Goal: Book appointment/travel/reservation

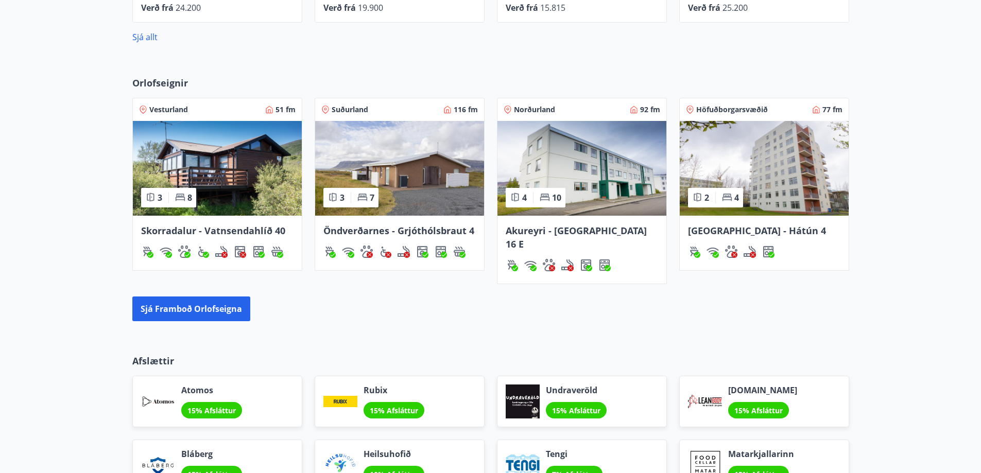
scroll to position [589, 0]
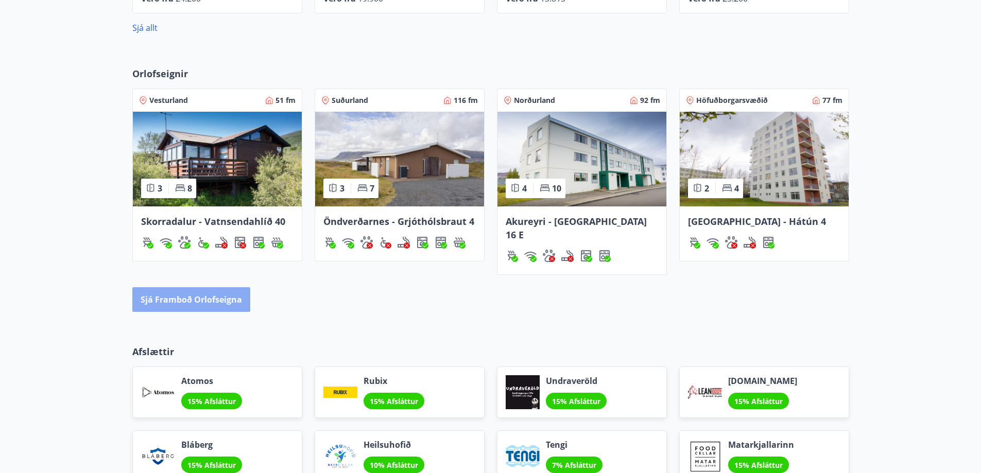
click at [218, 287] on button "Sjá framboð orlofseigna" at bounding box center [191, 299] width 118 height 25
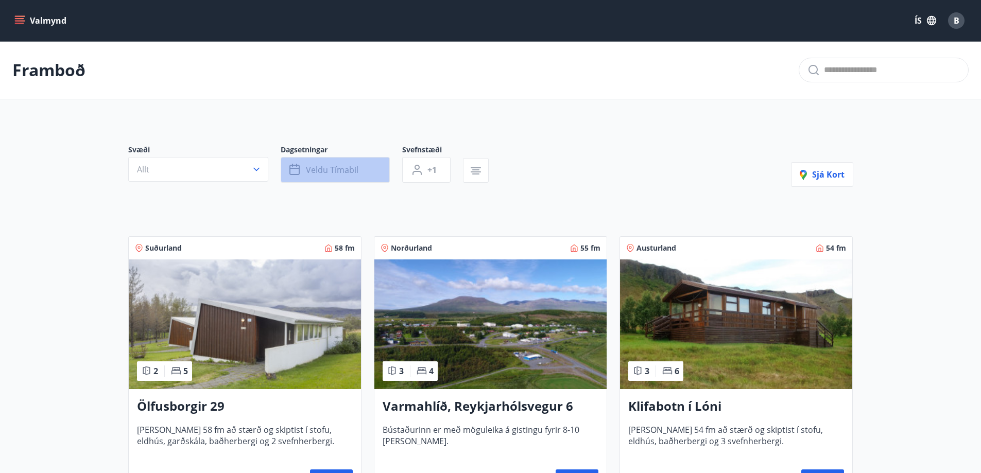
click at [329, 170] on span "Veldu tímabil" at bounding box center [332, 169] width 53 height 11
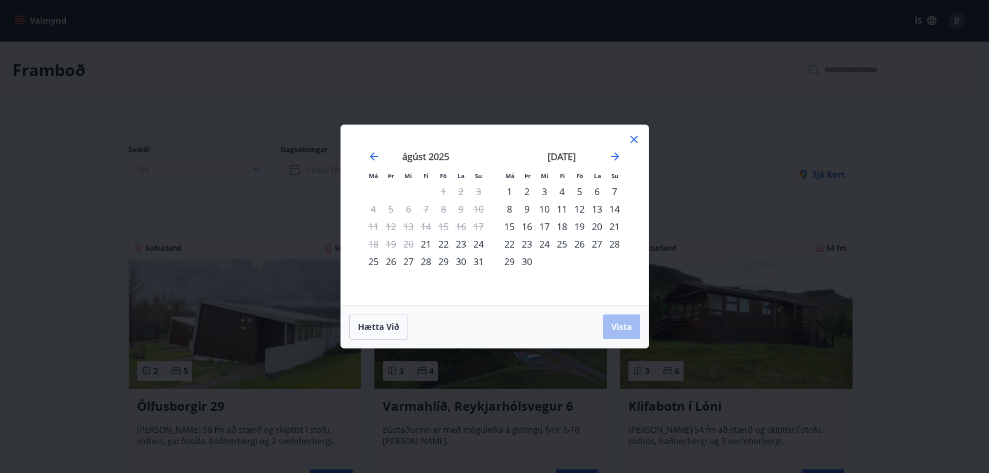
click at [446, 263] on div "29" at bounding box center [444, 262] width 18 height 18
click at [483, 263] on div "31" at bounding box center [479, 262] width 18 height 18
click at [619, 330] on span "Vista" at bounding box center [621, 326] width 21 height 11
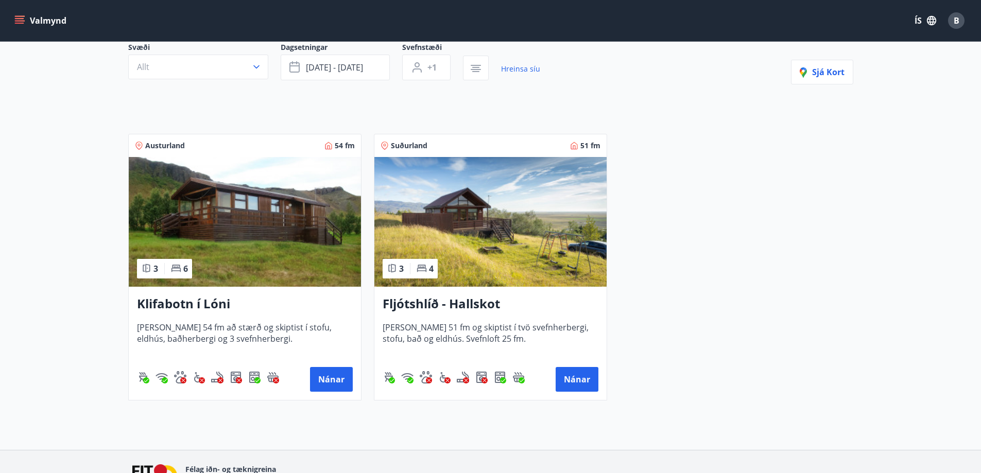
scroll to position [103, 0]
click at [457, 309] on h3 "Fljótshlíð - Hallskot" at bounding box center [491, 304] width 216 height 19
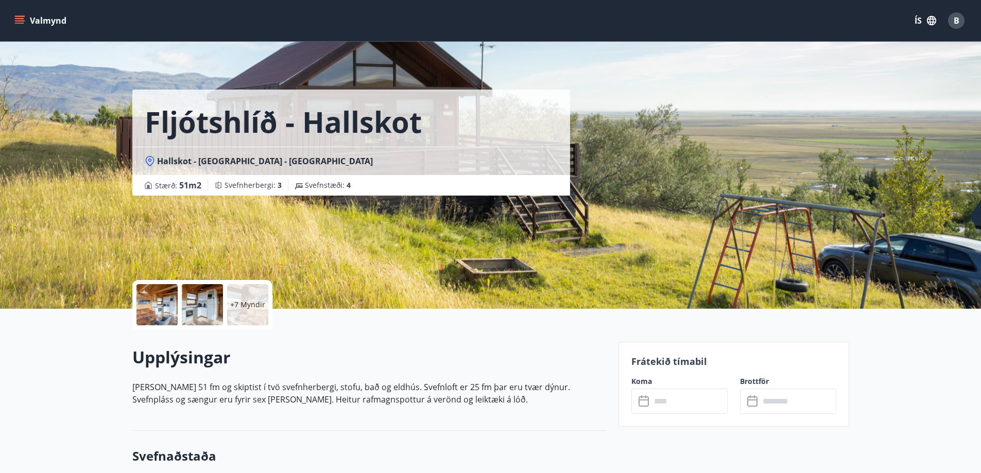
click at [166, 304] on div at bounding box center [156, 304] width 41 height 41
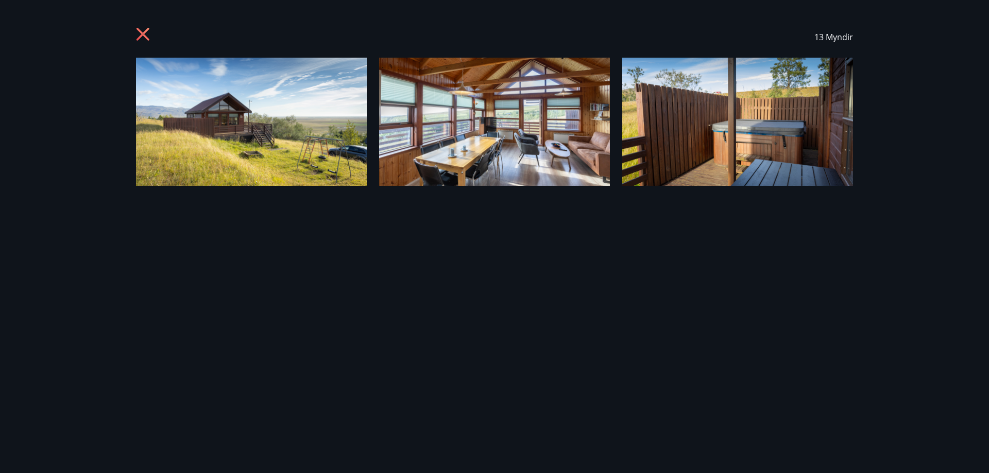
click at [166, 304] on div "13 Myndir" at bounding box center [495, 236] width 742 height 440
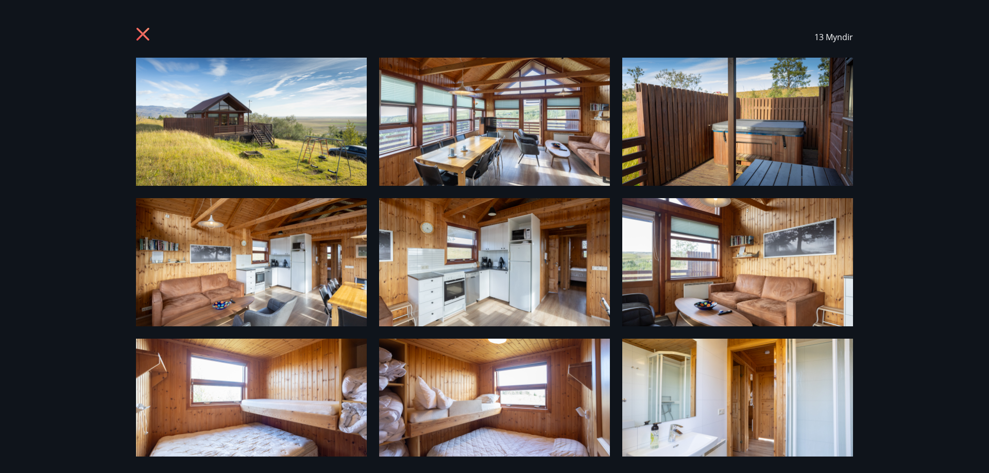
click at [0, 185] on div "13 Myndir" at bounding box center [494, 236] width 989 height 473
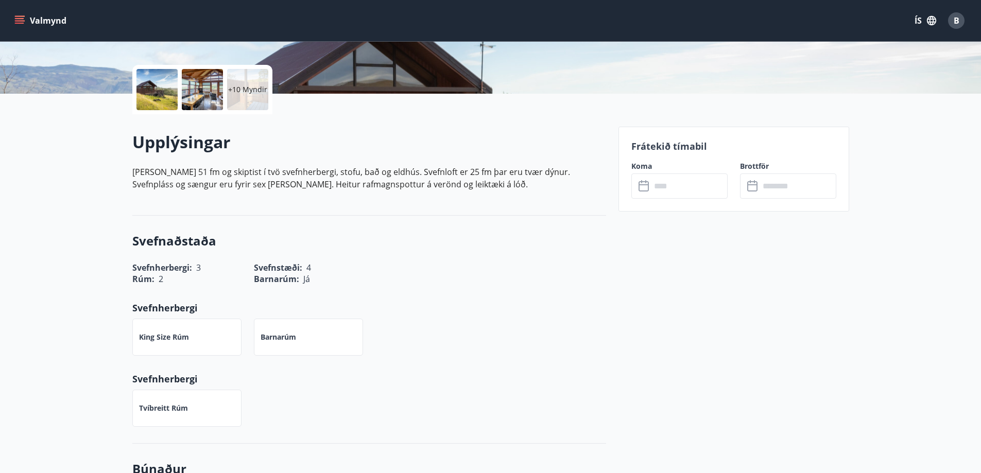
scroll to position [216, 0]
click at [683, 187] on input "text" at bounding box center [689, 185] width 77 height 25
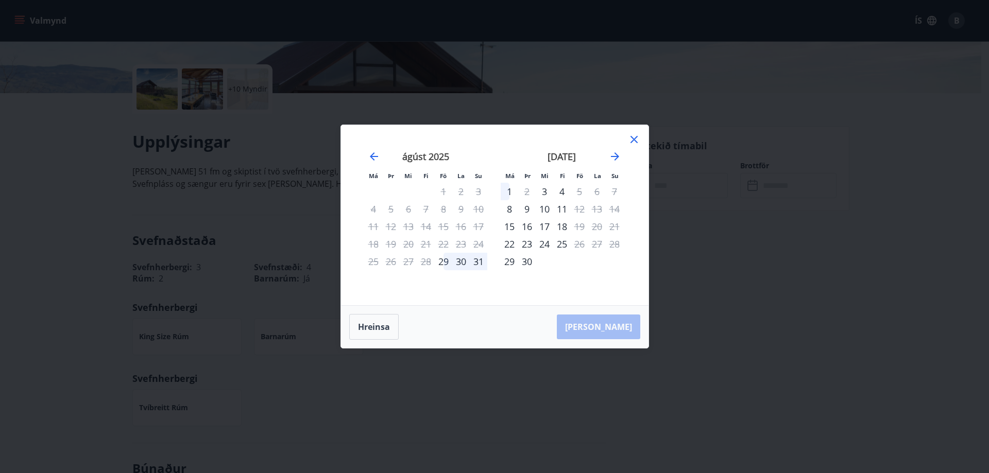
click at [636, 143] on icon at bounding box center [634, 139] width 12 height 12
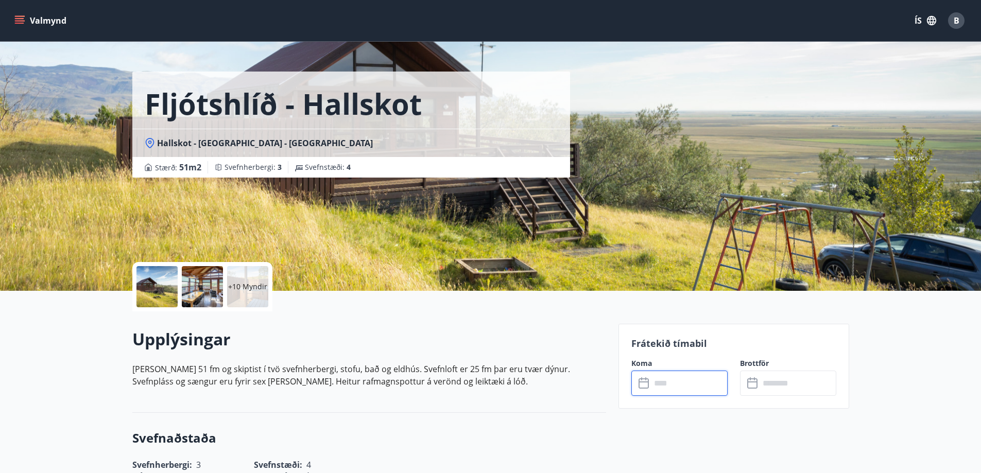
scroll to position [0, 0]
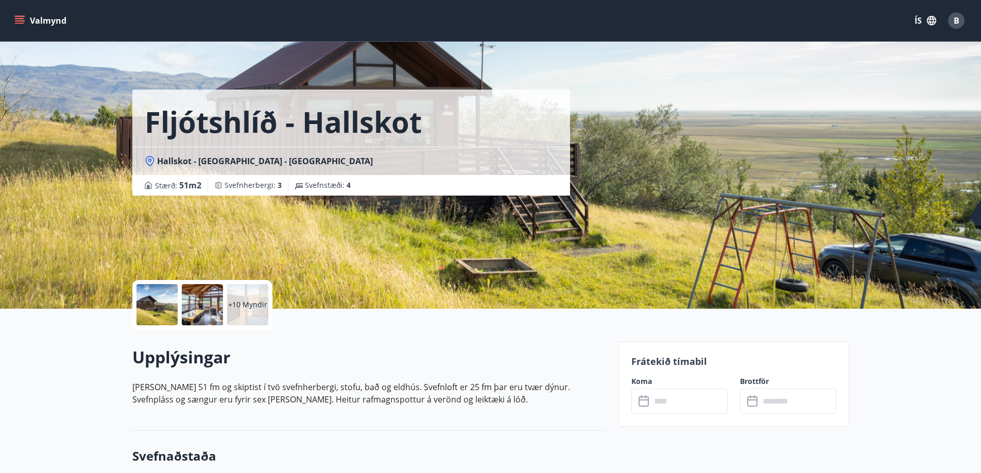
click at [647, 409] on div "​ ​" at bounding box center [679, 401] width 96 height 25
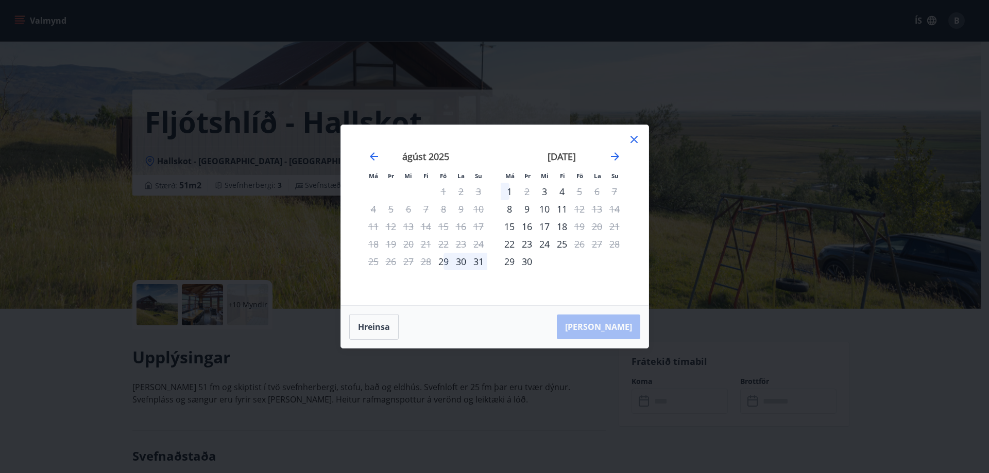
click at [638, 137] on icon at bounding box center [634, 139] width 12 height 12
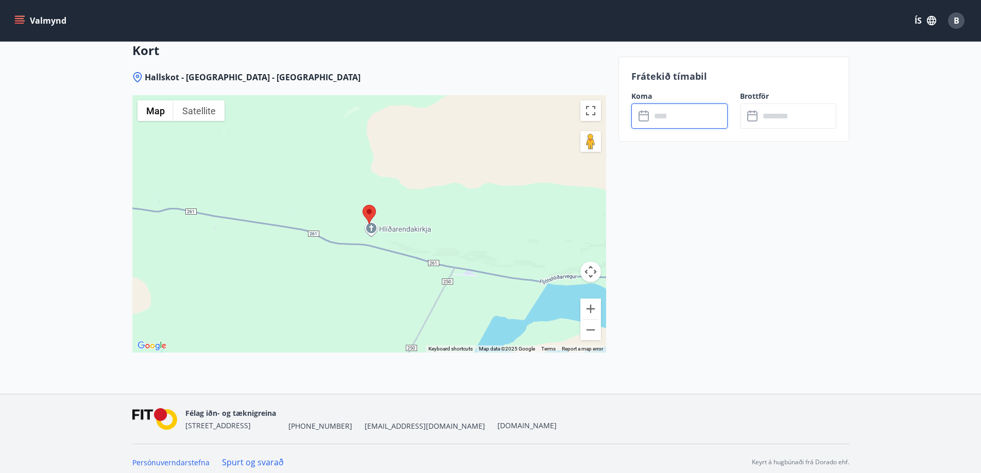
scroll to position [1255, 0]
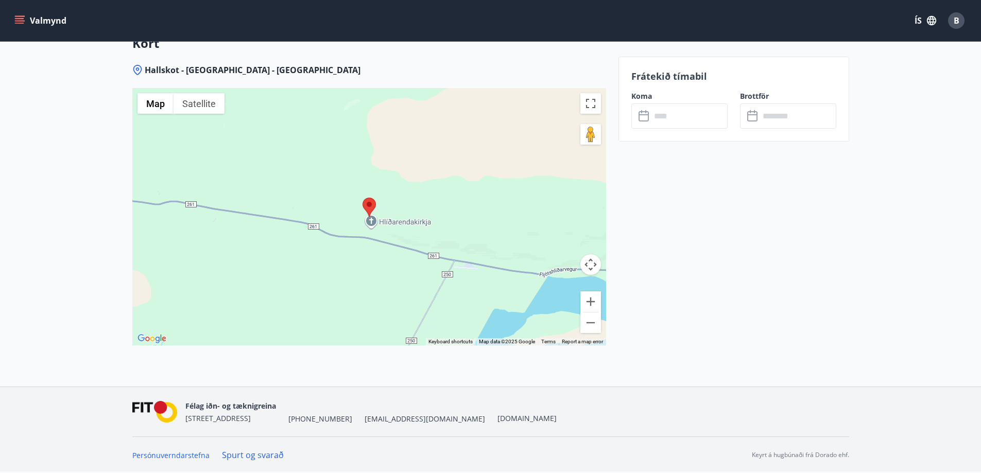
click at [363, 240] on div at bounding box center [369, 216] width 474 height 257
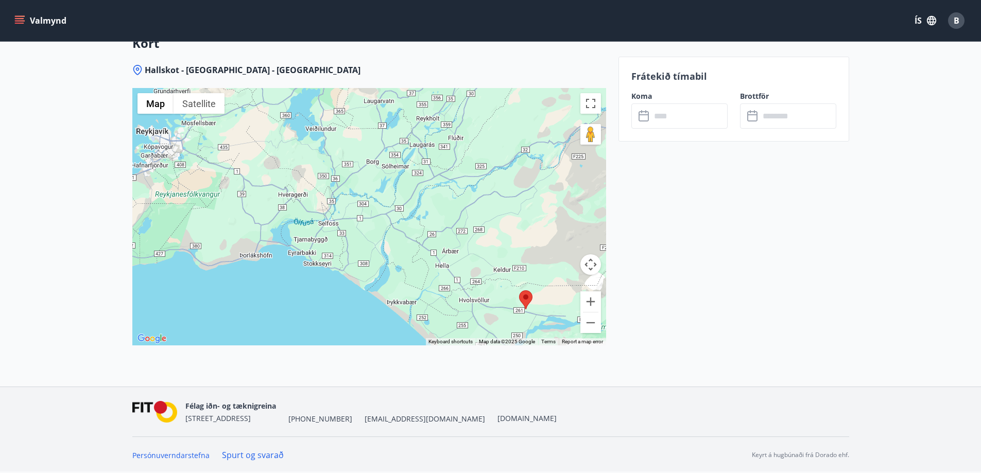
drag, startPoint x: 363, startPoint y: 240, endPoint x: 534, endPoint y: 313, distance: 186.2
click at [534, 313] on div at bounding box center [369, 216] width 474 height 257
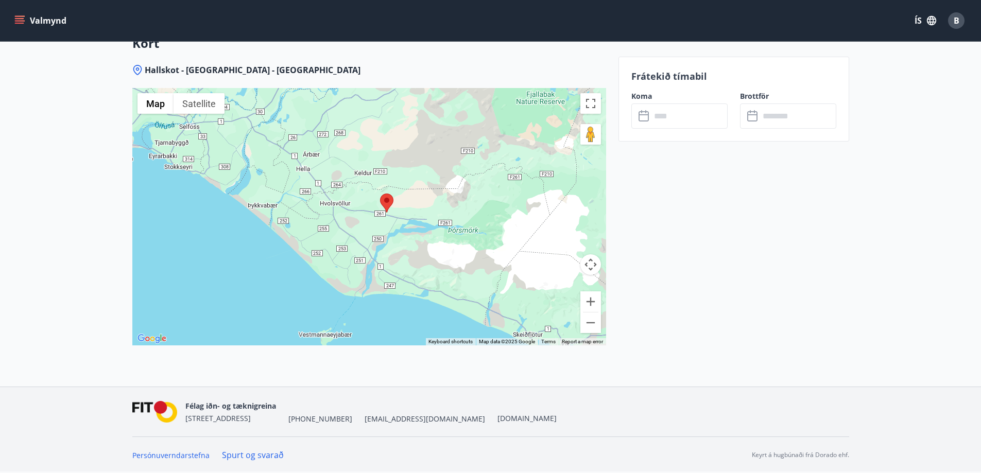
drag, startPoint x: 536, startPoint y: 265, endPoint x: 386, endPoint y: 165, distance: 180.4
click at [386, 165] on div at bounding box center [369, 216] width 474 height 257
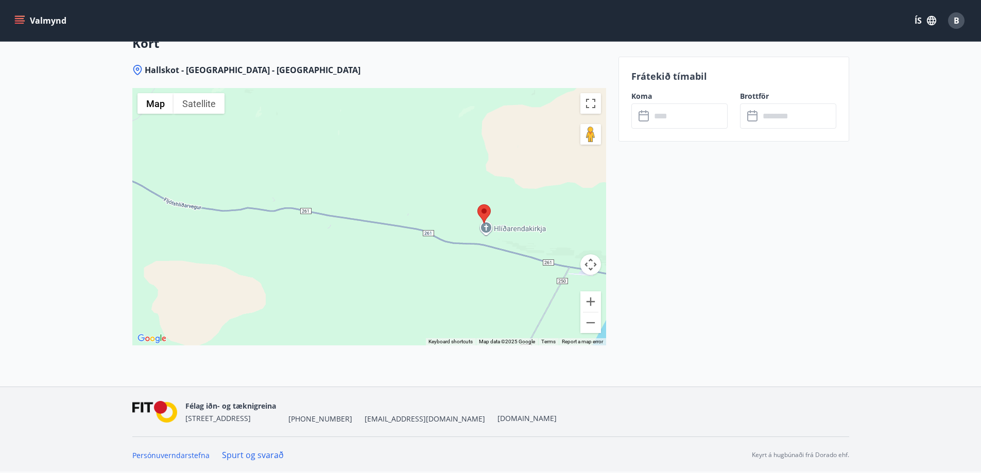
drag, startPoint x: 512, startPoint y: 244, endPoint x: 450, endPoint y: 338, distance: 113.0
click at [450, 338] on div at bounding box center [369, 216] width 474 height 257
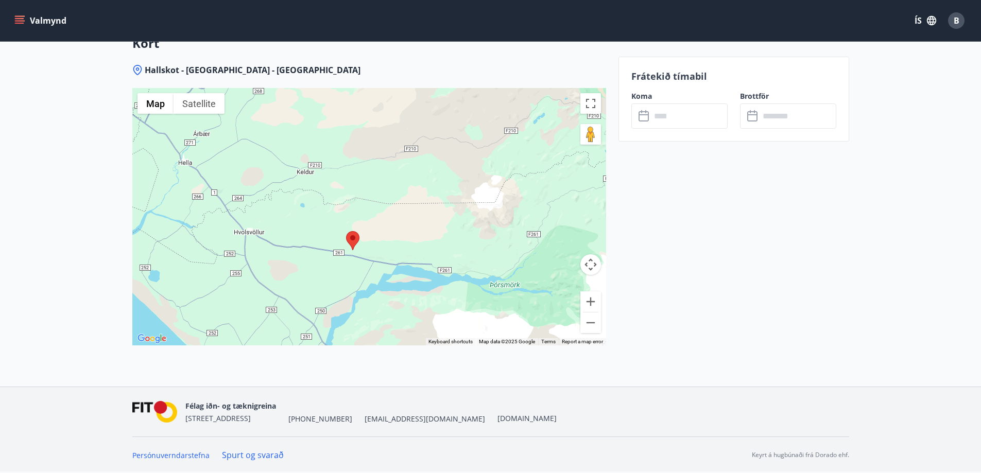
drag, startPoint x: 511, startPoint y: 227, endPoint x: 377, endPoint y: 226, distance: 134.4
click at [377, 226] on div at bounding box center [369, 216] width 474 height 257
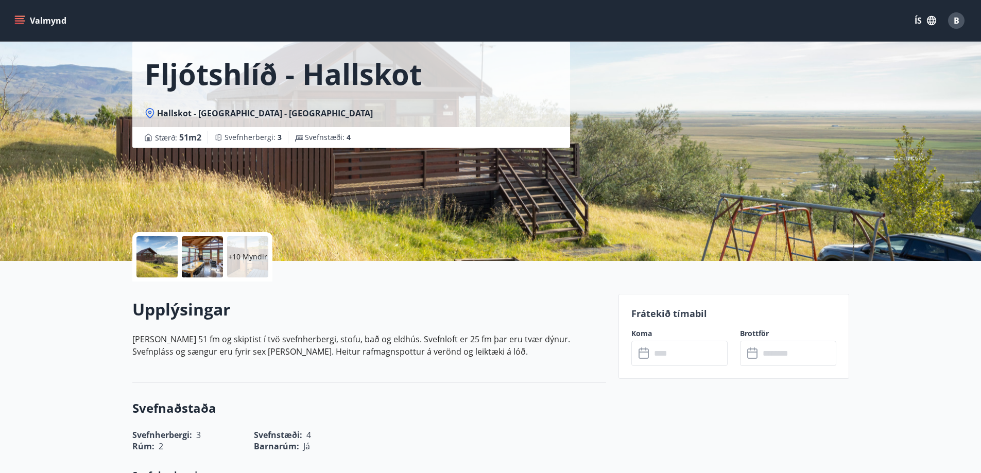
scroll to position [0, 0]
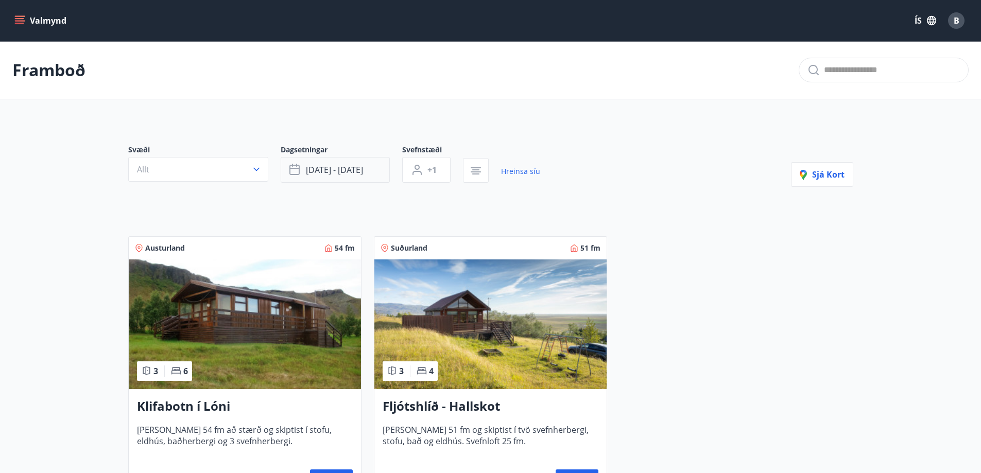
click at [351, 176] on button "[DATE] - [DATE]" at bounding box center [335, 170] width 109 height 26
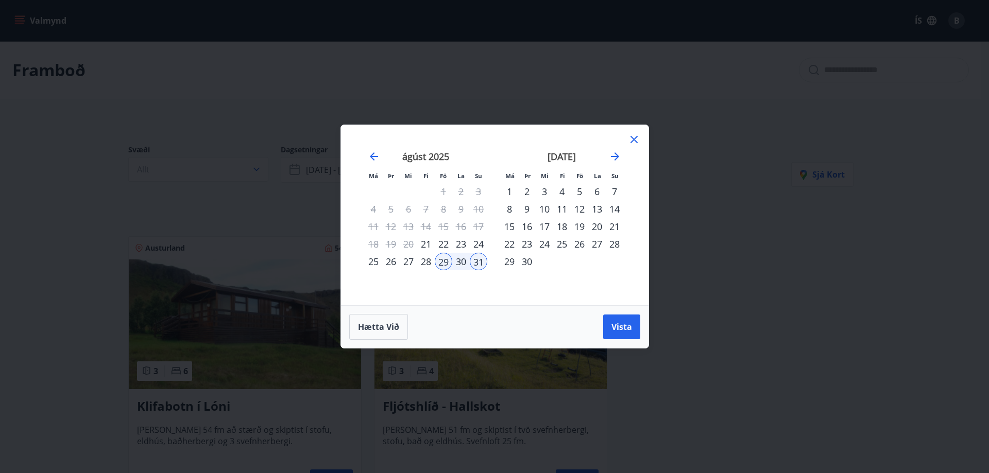
click at [444, 244] on div "22" at bounding box center [444, 244] width 18 height 18
click at [476, 245] on div "24" at bounding box center [479, 244] width 18 height 18
click at [628, 325] on span "Vista" at bounding box center [621, 326] width 21 height 11
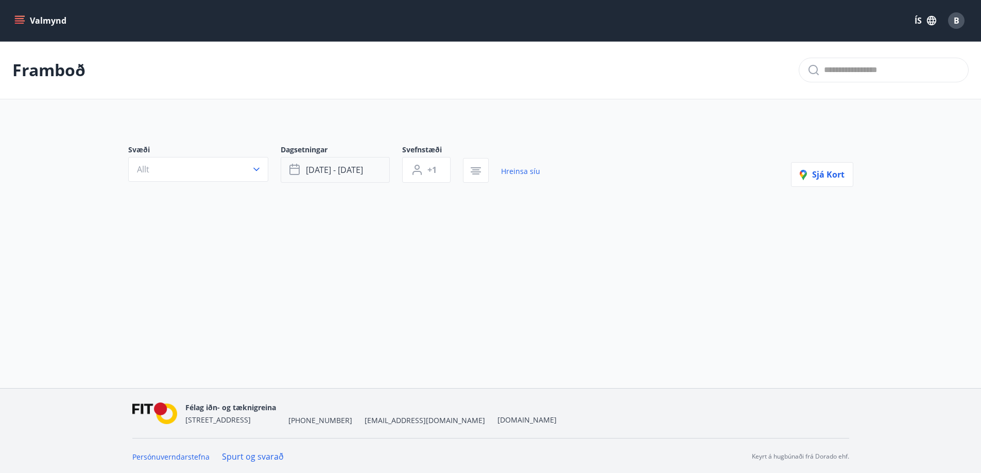
click at [341, 178] on button "[DATE] - [DATE]" at bounding box center [335, 170] width 109 height 26
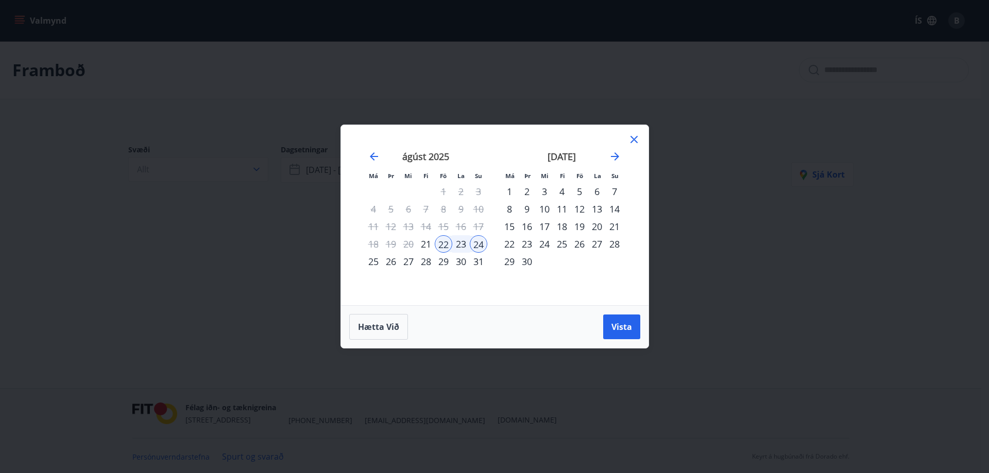
click at [457, 248] on div "23" at bounding box center [461, 244] width 18 height 18
click at [483, 242] on div "24" at bounding box center [479, 244] width 18 height 18
click at [615, 324] on span "Vista" at bounding box center [621, 326] width 21 height 11
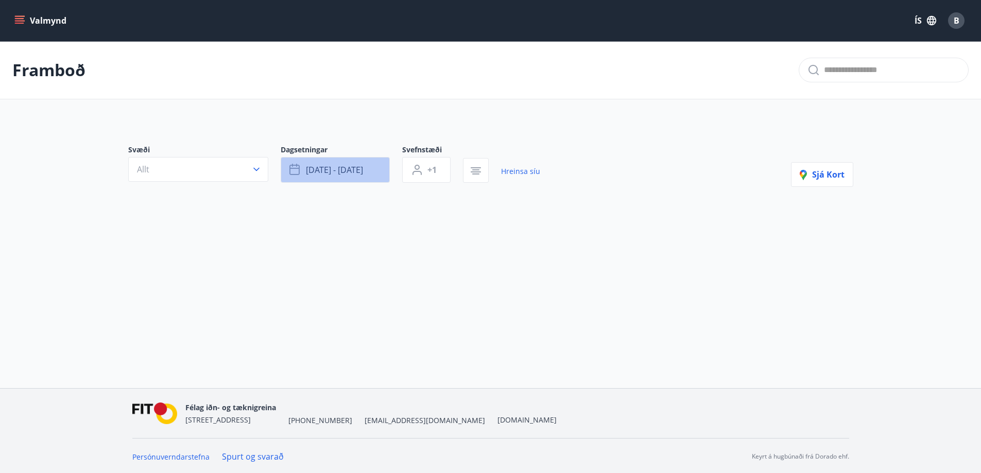
click at [344, 170] on span "[DATE] - [DATE]" at bounding box center [334, 169] width 57 height 11
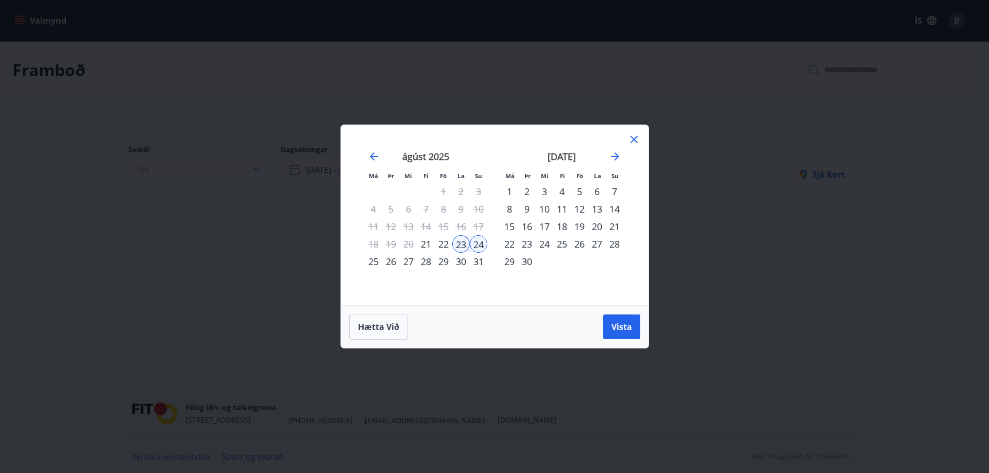
click at [441, 245] on div "22" at bounding box center [444, 244] width 18 height 18
click at [459, 244] on div "23" at bounding box center [461, 244] width 18 height 18
click at [616, 320] on button "Vista" at bounding box center [621, 327] width 37 height 25
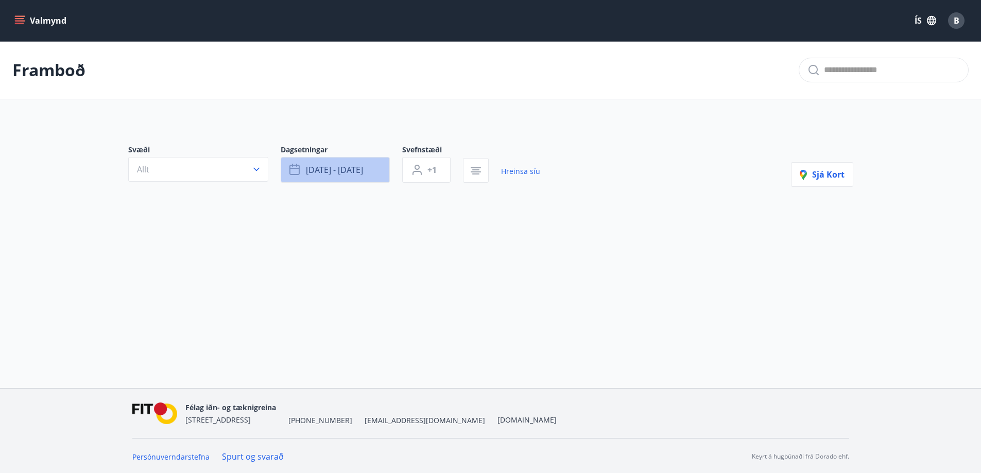
click at [317, 179] on button "[DATE] - [DATE]" at bounding box center [335, 170] width 109 height 26
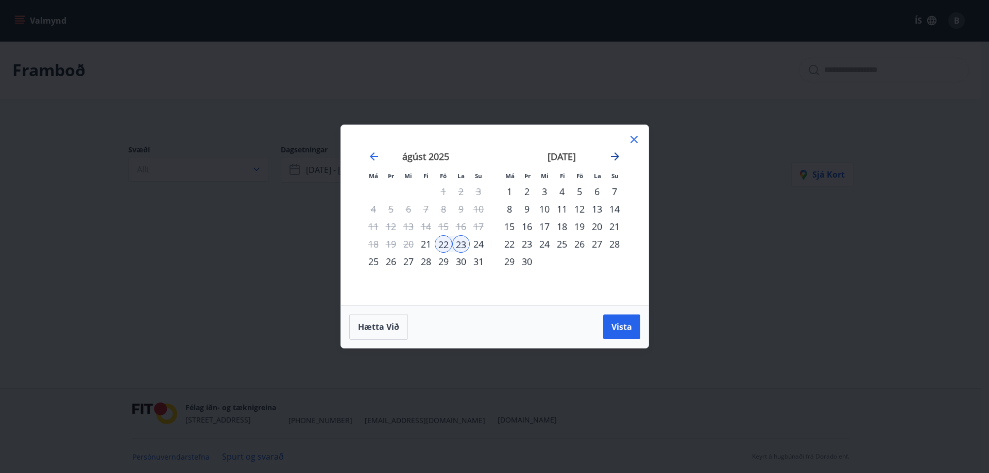
click at [613, 151] on icon "Move forward to switch to the next month." at bounding box center [615, 156] width 12 height 12
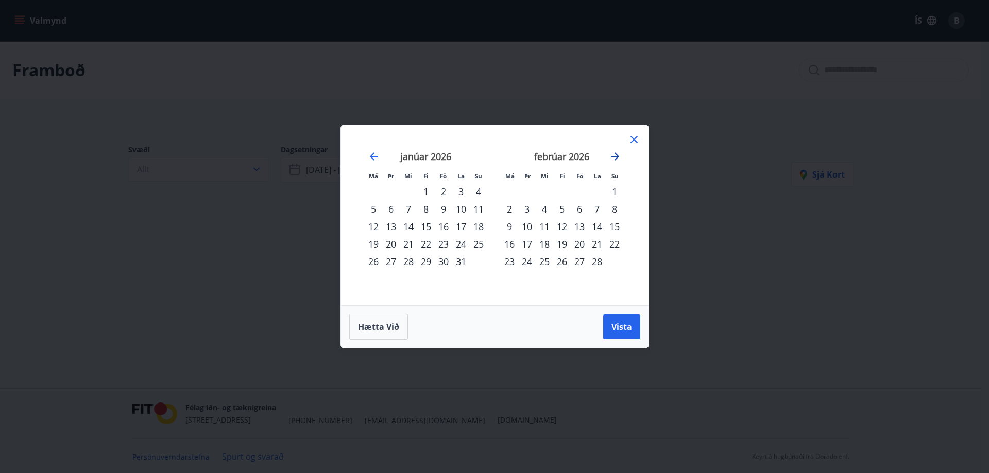
click at [610, 154] on icon "Move forward to switch to the next month." at bounding box center [615, 156] width 12 height 12
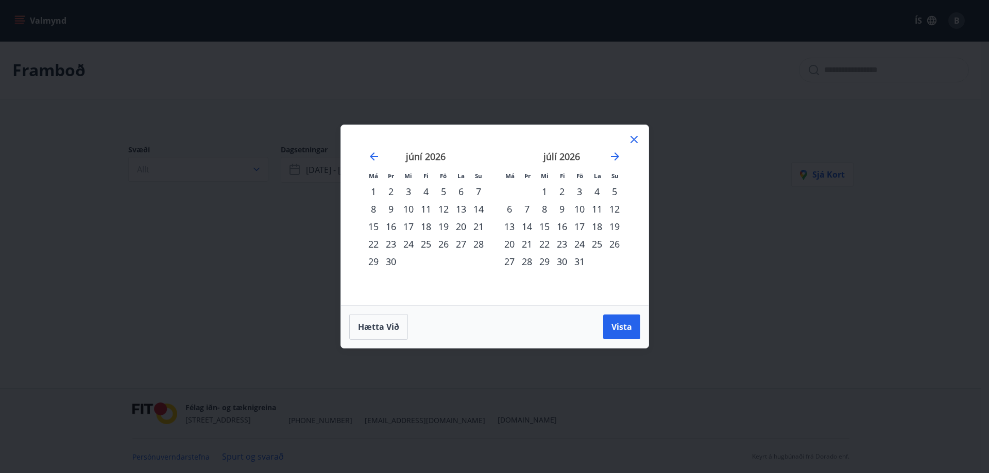
click at [407, 210] on div "10" at bounding box center [409, 209] width 18 height 18
click at [428, 228] on div "18" at bounding box center [426, 227] width 18 height 18
click at [624, 338] on button "Vista" at bounding box center [621, 327] width 37 height 25
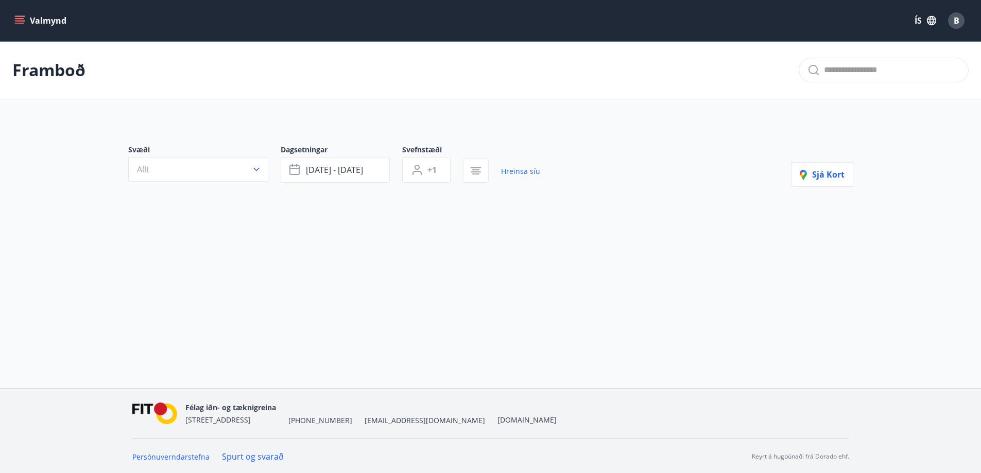
click at [51, 15] on button "Valmynd" at bounding box center [41, 20] width 58 height 19
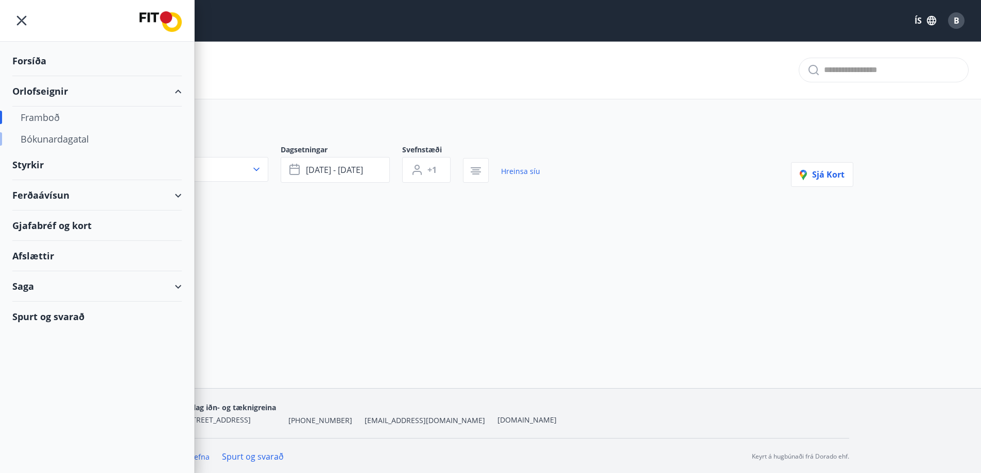
click at [50, 139] on div "Bókunardagatal" at bounding box center [97, 139] width 153 height 22
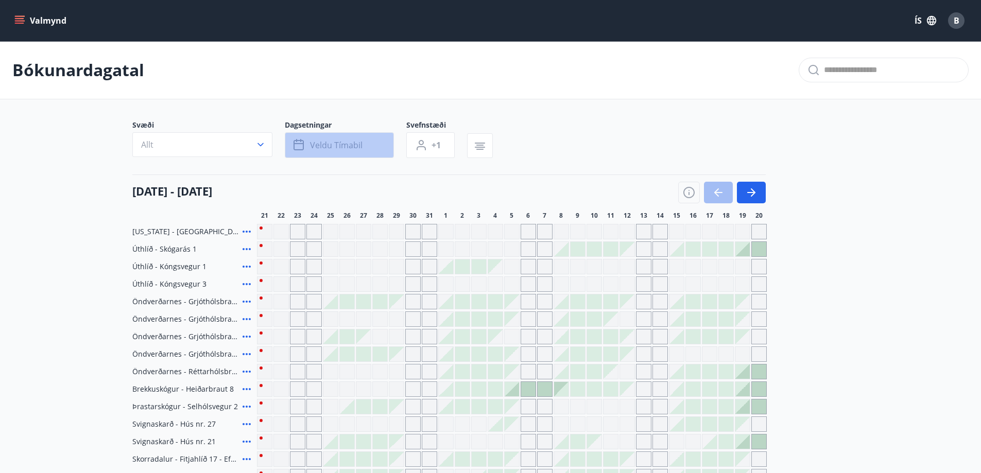
click at [331, 147] on span "Veldu tímabil" at bounding box center [336, 145] width 53 height 11
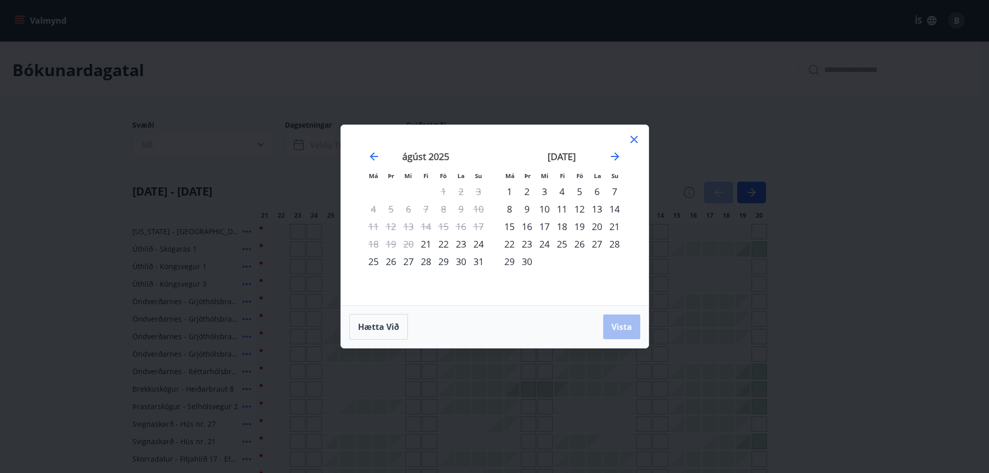
click at [444, 260] on div "29" at bounding box center [444, 262] width 18 height 18
click at [483, 263] on div "31" at bounding box center [479, 262] width 18 height 18
click at [617, 322] on span "Vista" at bounding box center [621, 326] width 21 height 11
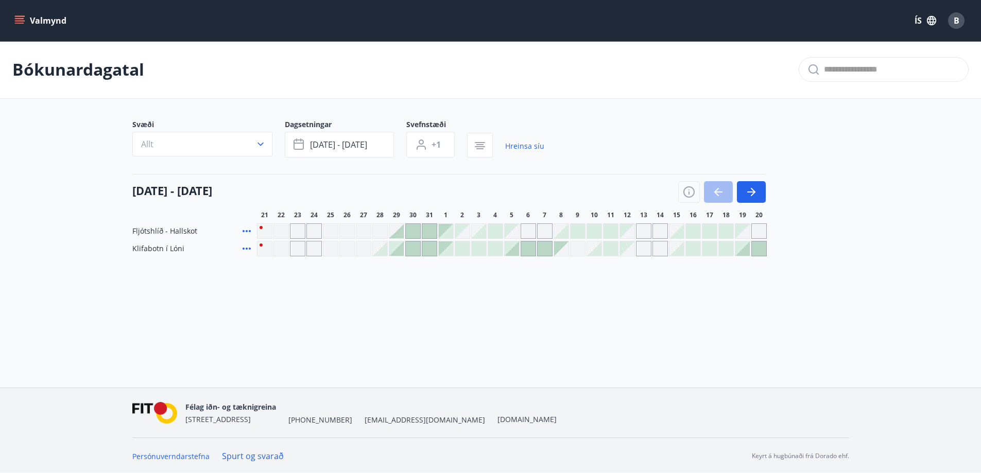
scroll to position [2, 0]
